Goal: Task Accomplishment & Management: Manage account settings

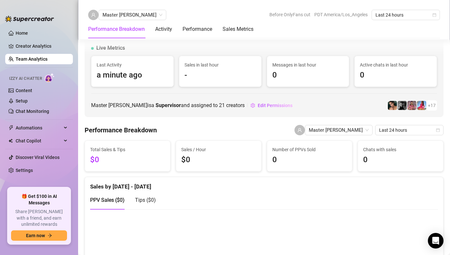
scroll to position [612, 0]
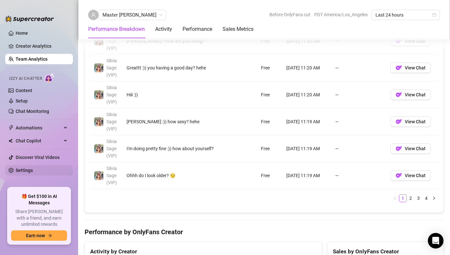
click at [33, 171] on link "Settings" at bounding box center [24, 170] width 17 height 5
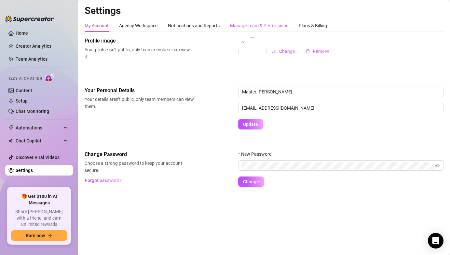
click at [251, 28] on div "Manage Team & Permissions" at bounding box center [259, 25] width 58 height 7
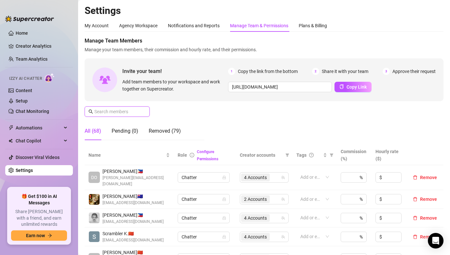
click at [116, 112] on input "text" at bounding box center [117, 111] width 46 height 7
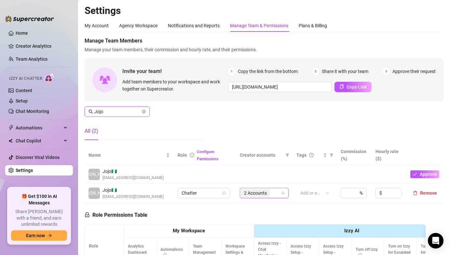
click at [256, 197] on span "2 Accounts" at bounding box center [255, 194] width 29 height 8
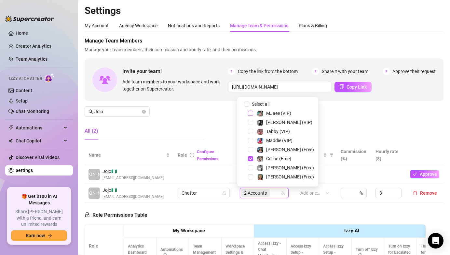
click at [249, 113] on span "Select tree node" at bounding box center [250, 113] width 5 height 5
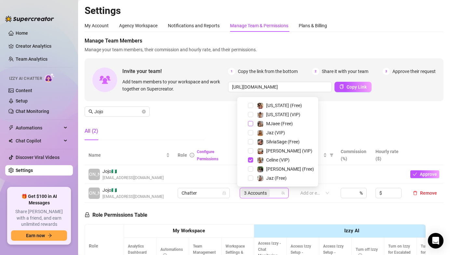
click at [251, 125] on span "Select tree node" at bounding box center [250, 123] width 5 height 5
click at [196, 123] on div "All (2)" at bounding box center [145, 131] width 120 height 18
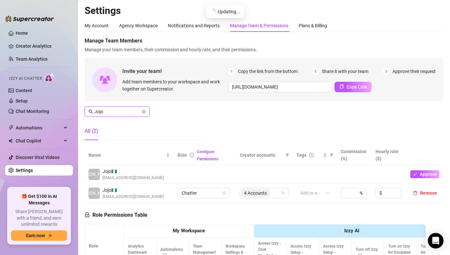
click at [112, 111] on input "Jojo" at bounding box center [117, 111] width 46 height 7
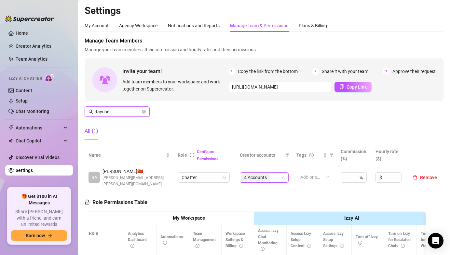
click at [249, 176] on span "4 Accounts" at bounding box center [255, 177] width 23 height 7
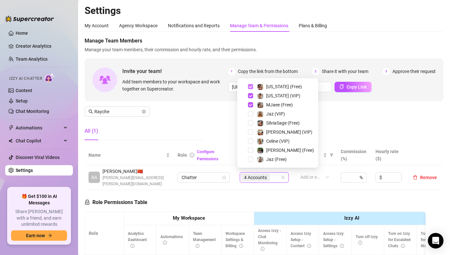
click at [250, 86] on span "Select tree node" at bounding box center [250, 86] width 5 height 5
click at [250, 96] on span "Select tree node" at bounding box center [250, 95] width 5 height 5
click at [248, 123] on span "Select tree node" at bounding box center [250, 123] width 5 height 5
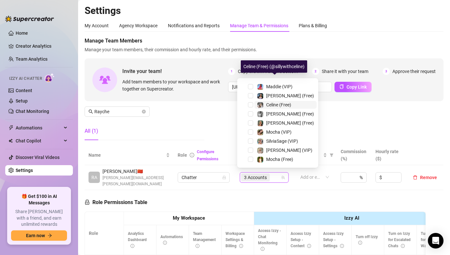
scroll to position [60, 0]
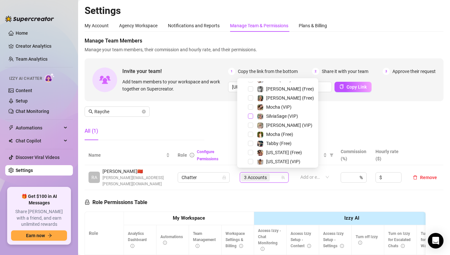
click at [249, 118] on span "Select tree node" at bounding box center [250, 116] width 5 height 5
click at [198, 122] on div "All (1)" at bounding box center [145, 131] width 120 height 18
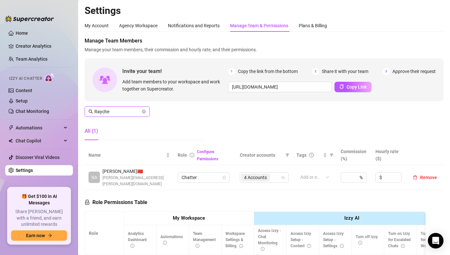
click at [113, 113] on input "Rayche" at bounding box center [117, 111] width 46 height 7
drag, startPoint x: 113, startPoint y: 113, endPoint x: 117, endPoint y: 112, distance: 3.7
click at [114, 113] on input "Rayche" at bounding box center [117, 111] width 46 height 7
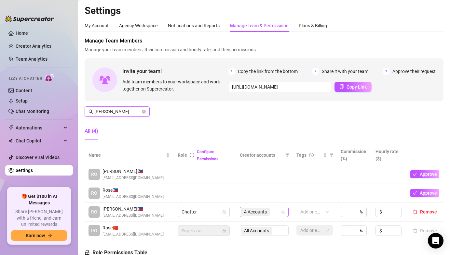
click at [263, 209] on span "4 Accounts" at bounding box center [255, 212] width 23 height 7
type input "[PERSON_NAME]"
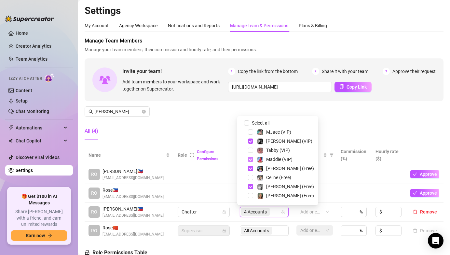
click at [250, 161] on span "Select tree node" at bounding box center [250, 159] width 5 height 5
click at [250, 167] on span "Select tree node" at bounding box center [250, 168] width 5 height 5
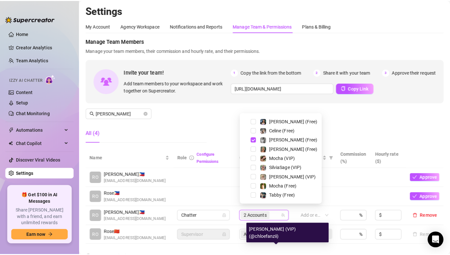
scroll to position [0, 0]
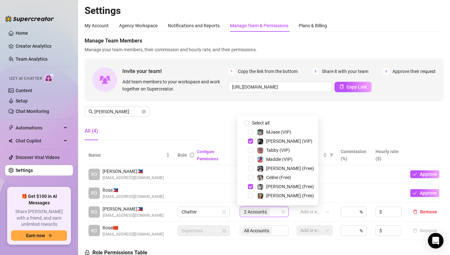
click at [249, 129] on div "MJaee (VIP)" at bounding box center [278, 132] width 78 height 8
click at [251, 133] on span "Select tree node" at bounding box center [250, 132] width 5 height 5
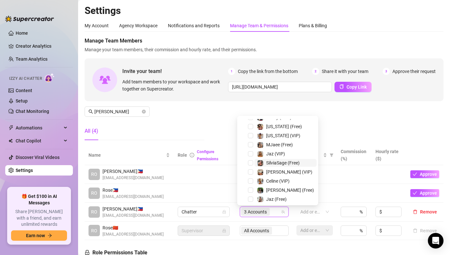
scroll to position [126, 0]
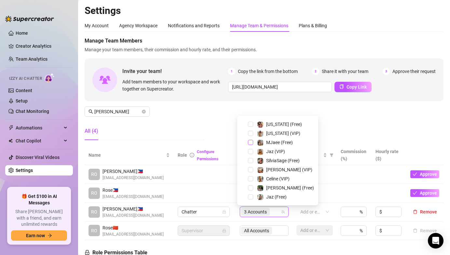
click at [250, 142] on span "Select tree node" at bounding box center [250, 142] width 5 height 5
click at [220, 117] on div "Manage Team Members Manage your team members, their commission and hourly rate,…" at bounding box center [264, 91] width 359 height 109
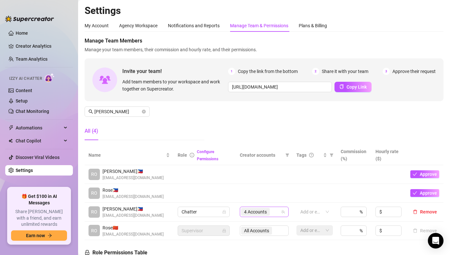
click at [254, 211] on span "4 Accounts" at bounding box center [255, 212] width 23 height 7
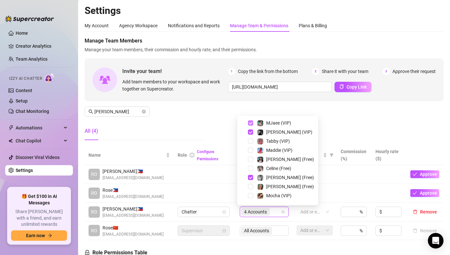
click at [251, 121] on span "Select tree node" at bounding box center [250, 123] width 5 height 5
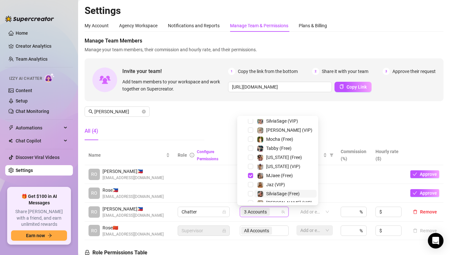
scroll to position [126, 0]
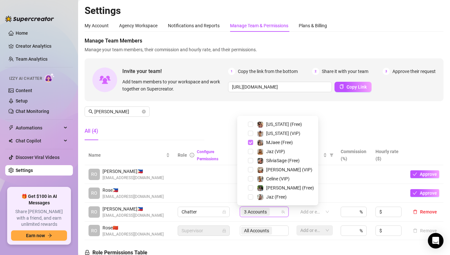
click at [251, 141] on span "Select tree node" at bounding box center [250, 142] width 5 height 5
click at [250, 124] on span "Select tree node" at bounding box center [250, 124] width 5 height 5
drag, startPoint x: 251, startPoint y: 134, endPoint x: 215, endPoint y: 127, distance: 36.7
click at [251, 134] on span "Select tree node" at bounding box center [250, 133] width 5 height 5
click at [205, 116] on div "Manage Team Members Manage your team members, their commission and hourly rate,…" at bounding box center [264, 91] width 359 height 109
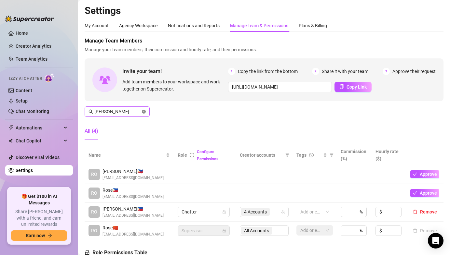
click at [145, 110] on icon "close-circle" at bounding box center [144, 112] width 4 height 4
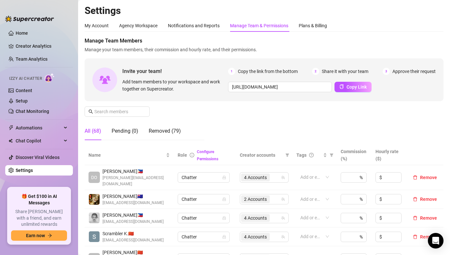
click at [208, 115] on div "Manage Team Members Manage your team members, their commission and hourly rate,…" at bounding box center [264, 91] width 359 height 109
click at [204, 112] on div "Manage Team Members Manage your team members, their commission and hourly rate,…" at bounding box center [264, 91] width 359 height 109
click at [245, 118] on div "Manage Team Members Manage your team members, their commission and hourly rate,…" at bounding box center [264, 91] width 359 height 109
click at [47, 62] on link "Team Analytics" at bounding box center [32, 59] width 32 height 5
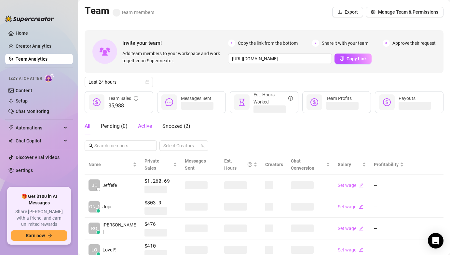
click at [141, 124] on span "Active" at bounding box center [145, 126] width 14 height 6
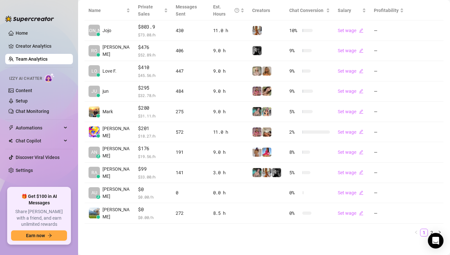
scroll to position [160, 0]
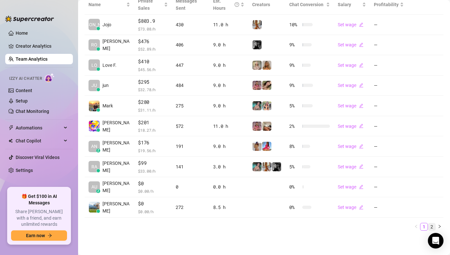
click at [428, 228] on link "2" at bounding box center [431, 227] width 7 height 7
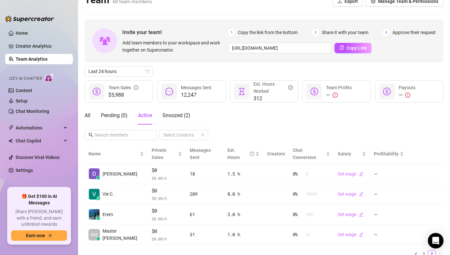
scroll to position [31, 0]
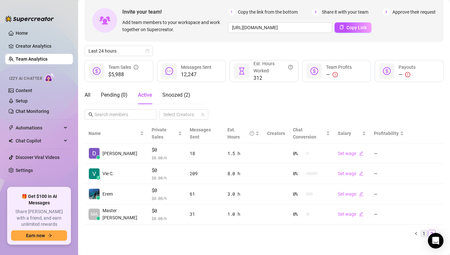
click at [420, 230] on link "1" at bounding box center [423, 233] width 7 height 7
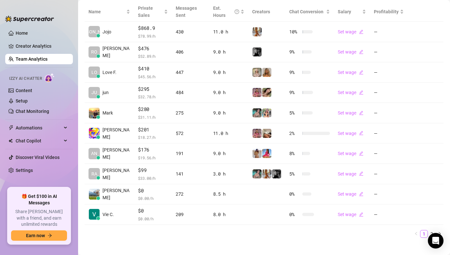
scroll to position [160, 0]
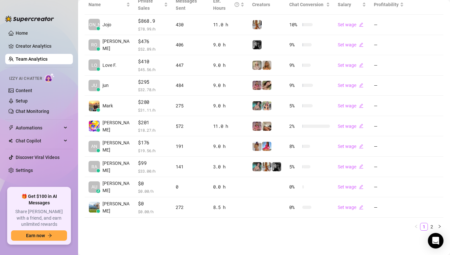
click at [126, 225] on ul "1 2" at bounding box center [264, 227] width 359 height 8
click at [428, 226] on link "2" at bounding box center [431, 227] width 7 height 7
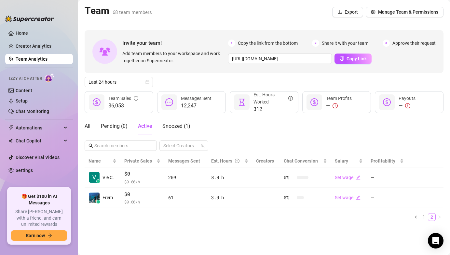
scroll to position [0, 0]
click at [423, 219] on link "1" at bounding box center [423, 217] width 7 height 7
